Goal: Navigation & Orientation: Find specific page/section

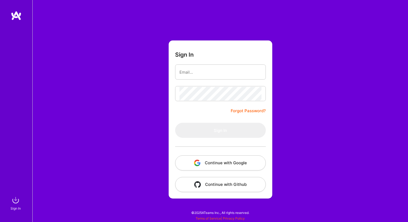
click at [231, 162] on button "Continue with Google" at bounding box center [220, 163] width 91 height 15
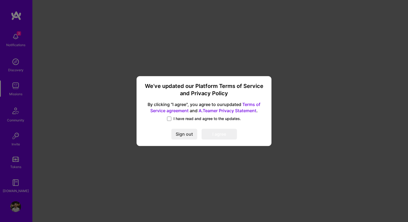
click at [187, 121] on span "I have read and agree to the updates." at bounding box center [208, 118] width 68 height 5
click at [0, 0] on input "I have read and agree to the updates." at bounding box center [0, 0] width 0 height 0
click at [218, 134] on button "I agree" at bounding box center [219, 134] width 35 height 11
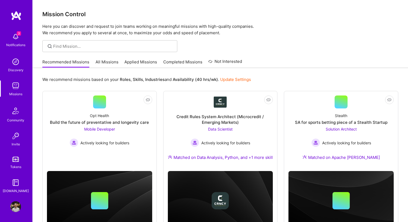
click at [14, 35] on img at bounding box center [15, 36] width 11 height 11
click at [13, 38] on div "3 Notifications Discovery Missions Community Invite Tokens [DOMAIN_NAME]" at bounding box center [16, 112] width 32 height 164
click at [13, 38] on img at bounding box center [15, 36] width 11 height 11
click at [13, 38] on div "3 Notifications Discovery Missions Community Invite Tokens [DOMAIN_NAME]" at bounding box center [16, 112] width 32 height 164
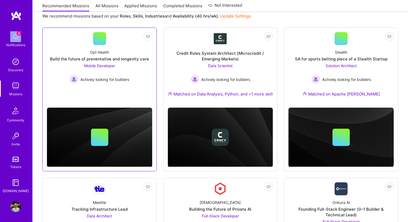
scroll to position [86, 0]
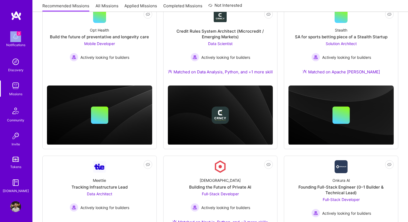
click at [11, 211] on img at bounding box center [15, 207] width 11 height 11
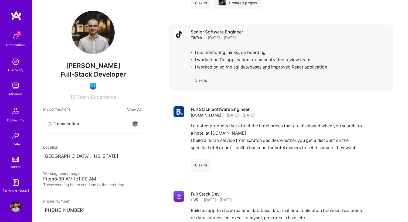
scroll to position [723, 0]
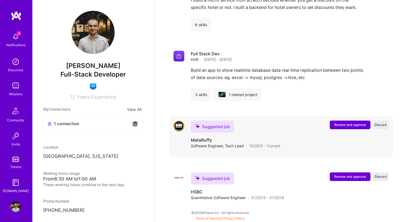
click at [181, 131] on img at bounding box center [179, 126] width 11 height 11
click at [210, 126] on div "Suggested job" at bounding box center [212, 127] width 43 height 12
click at [212, 145] on span "Software Engineer, Tech Lead" at bounding box center [217, 146] width 53 height 6
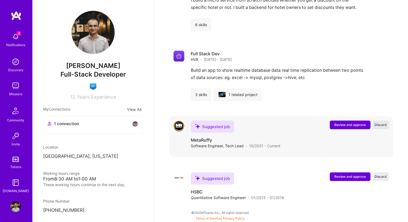
click at [384, 127] on span "Discard" at bounding box center [381, 125] width 12 height 5
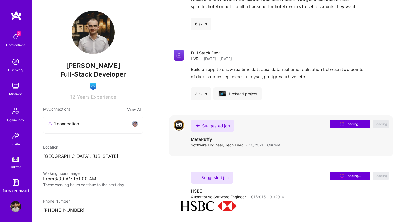
scroll to position [672, 0]
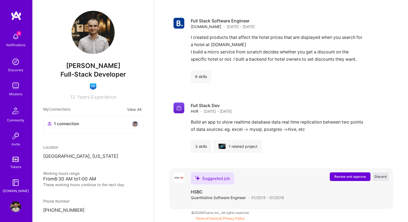
click at [378, 180] on button "Discard" at bounding box center [381, 177] width 16 height 9
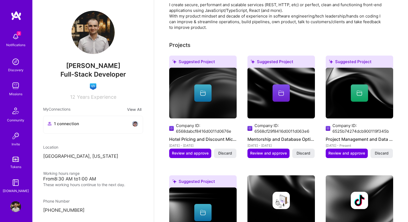
scroll to position [100, 0]
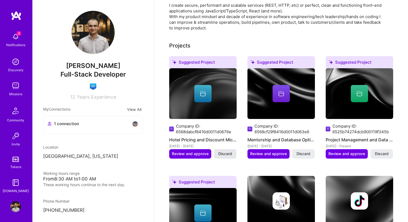
click at [226, 157] on span "Discard" at bounding box center [226, 153] width 14 height 5
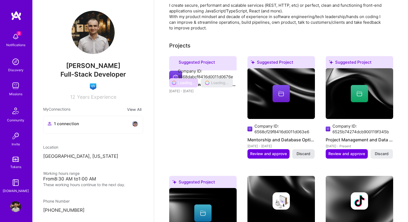
click at [301, 160] on div "Suggested Project Company ID: 6568dabcf8416d0011d0676e Hotel Pricing and Discou…" at bounding box center [281, 219] width 224 height 327
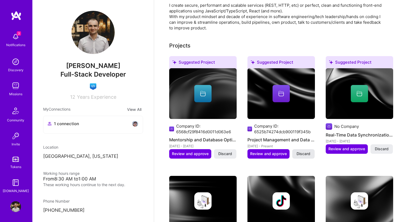
click at [309, 157] on span "Discard" at bounding box center [304, 153] width 14 height 5
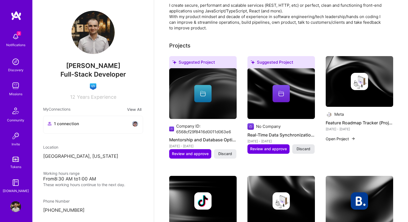
click at [303, 152] on span "Discard" at bounding box center [304, 148] width 14 height 5
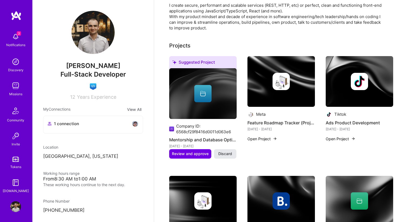
click at [227, 157] on span "Discard" at bounding box center [226, 153] width 14 height 5
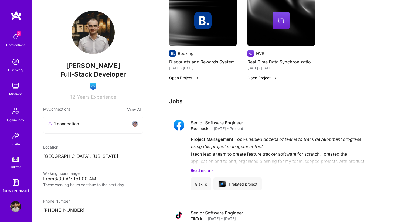
scroll to position [0, 0]
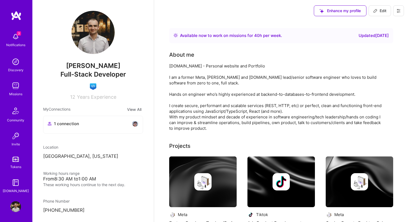
click at [361, 38] on div "Updated [DATE]" at bounding box center [374, 35] width 30 height 6
click at [12, 65] on img at bounding box center [15, 61] width 11 height 11
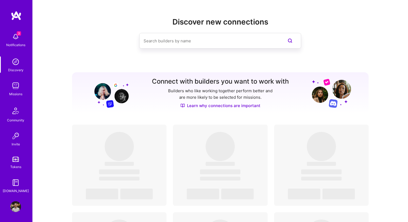
click at [19, 88] on img at bounding box center [15, 86] width 11 height 11
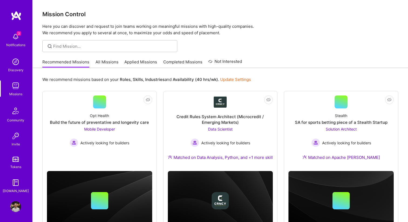
click at [107, 62] on link "All Missions" at bounding box center [107, 63] width 23 height 9
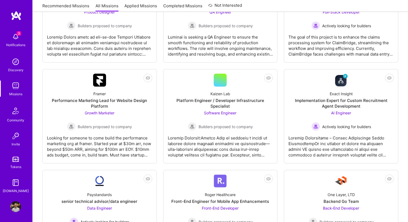
scroll to position [234, 0]
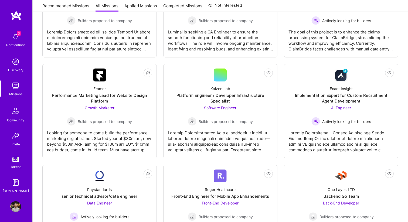
click at [32, 166] on link "Tokens" at bounding box center [15, 162] width 33 height 15
